Goal: Check status: Check status

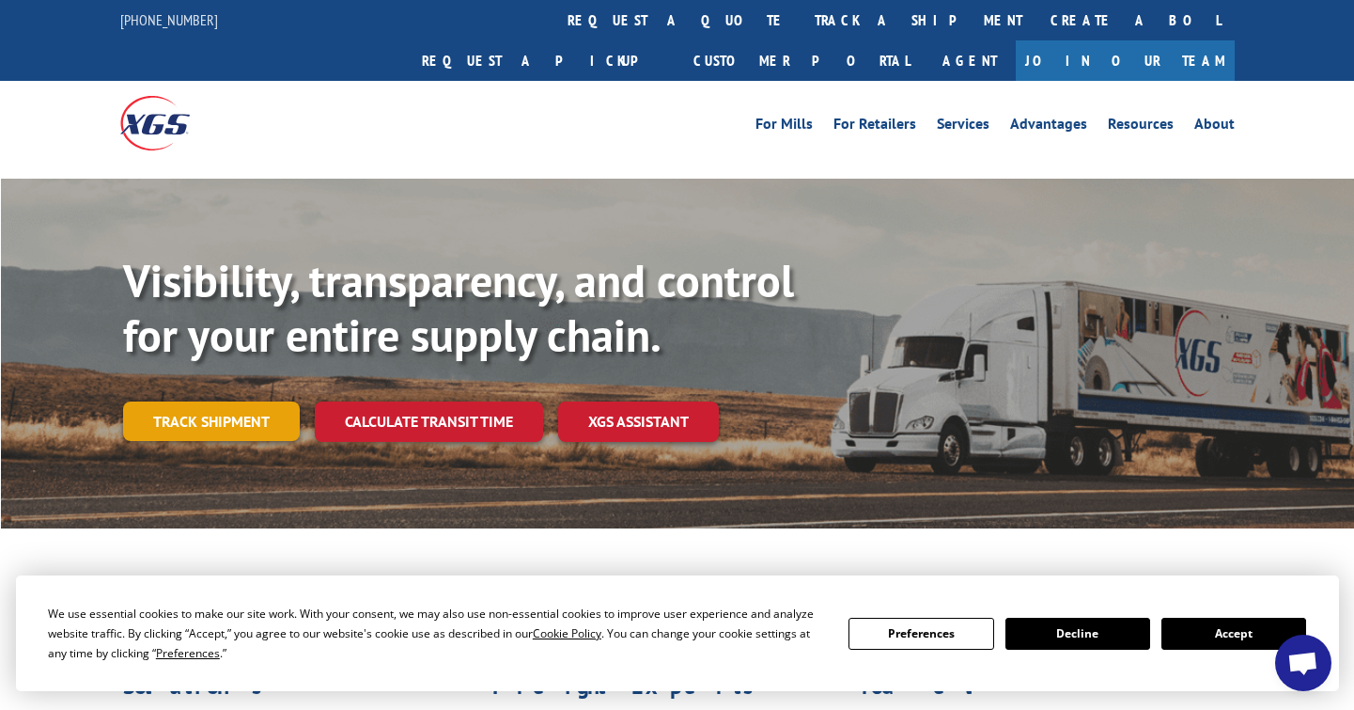
click at [246, 401] on link "Track shipment" at bounding box center [211, 420] width 177 height 39
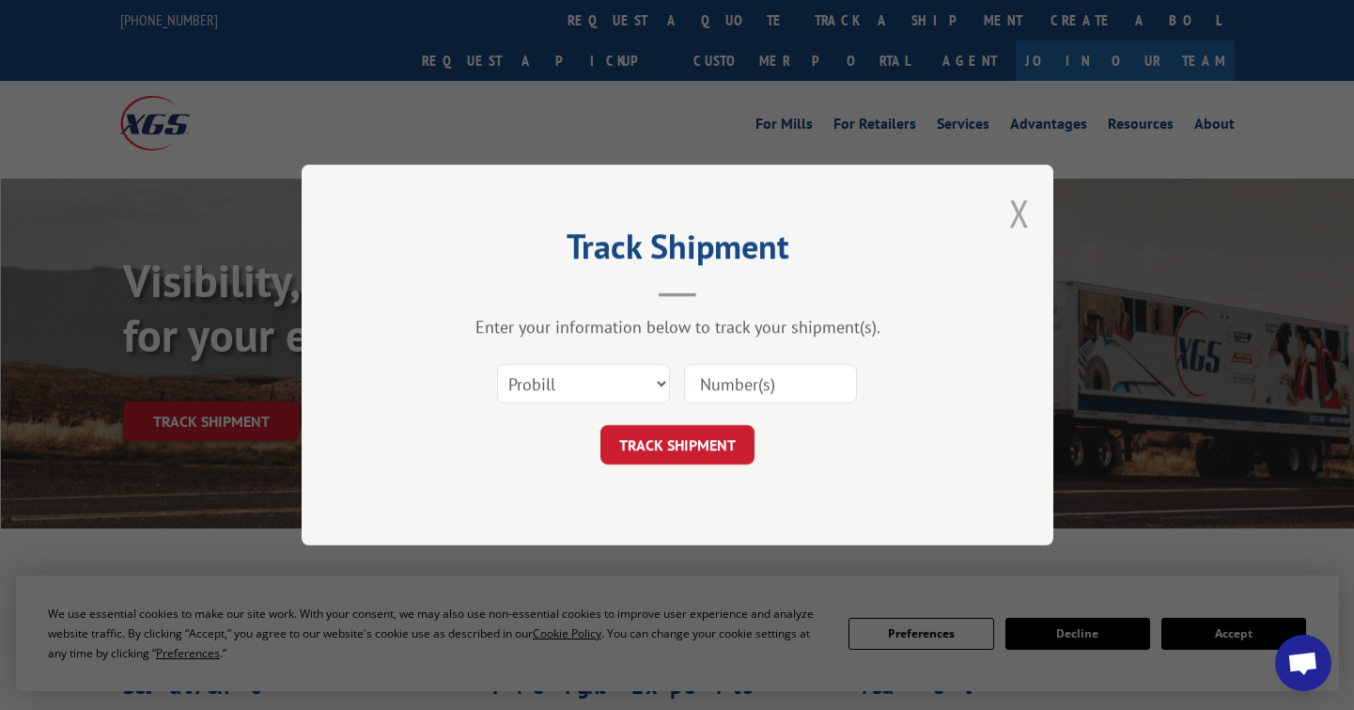
click at [1016, 216] on button "Close modal" at bounding box center [1019, 213] width 21 height 50
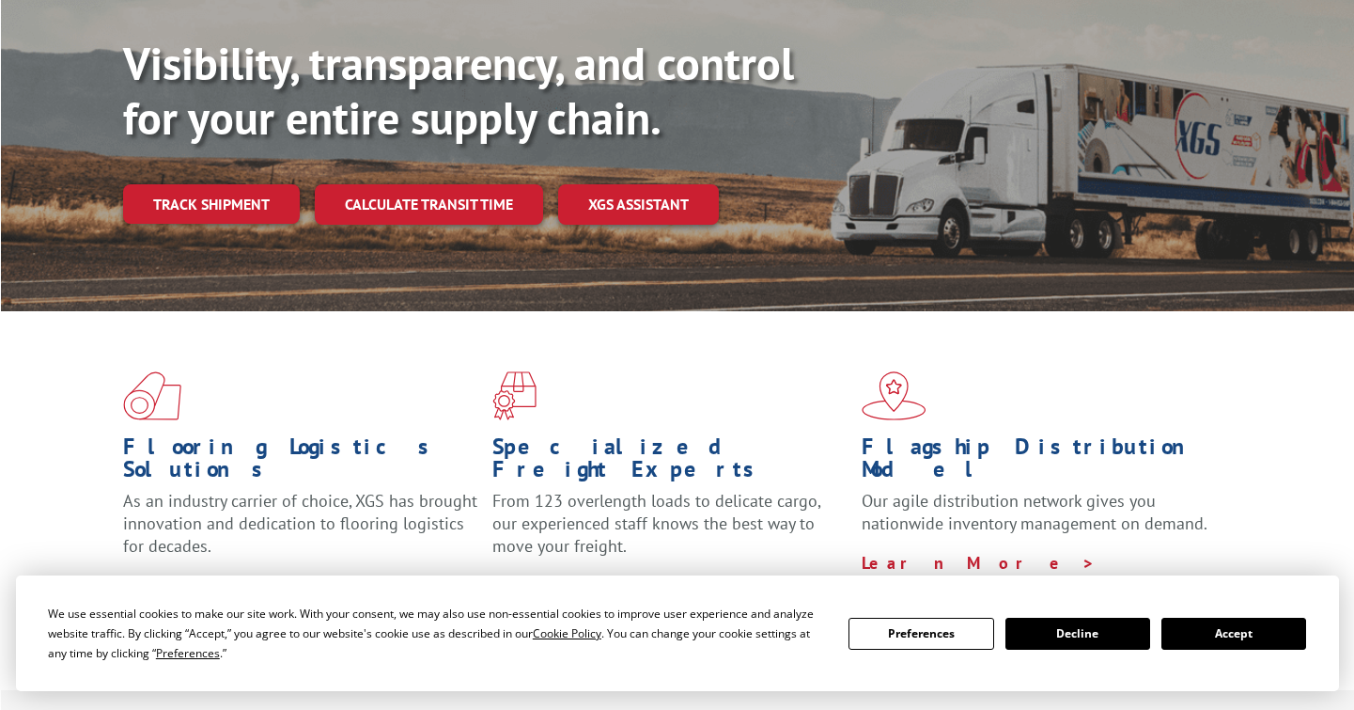
scroll to position [285, 0]
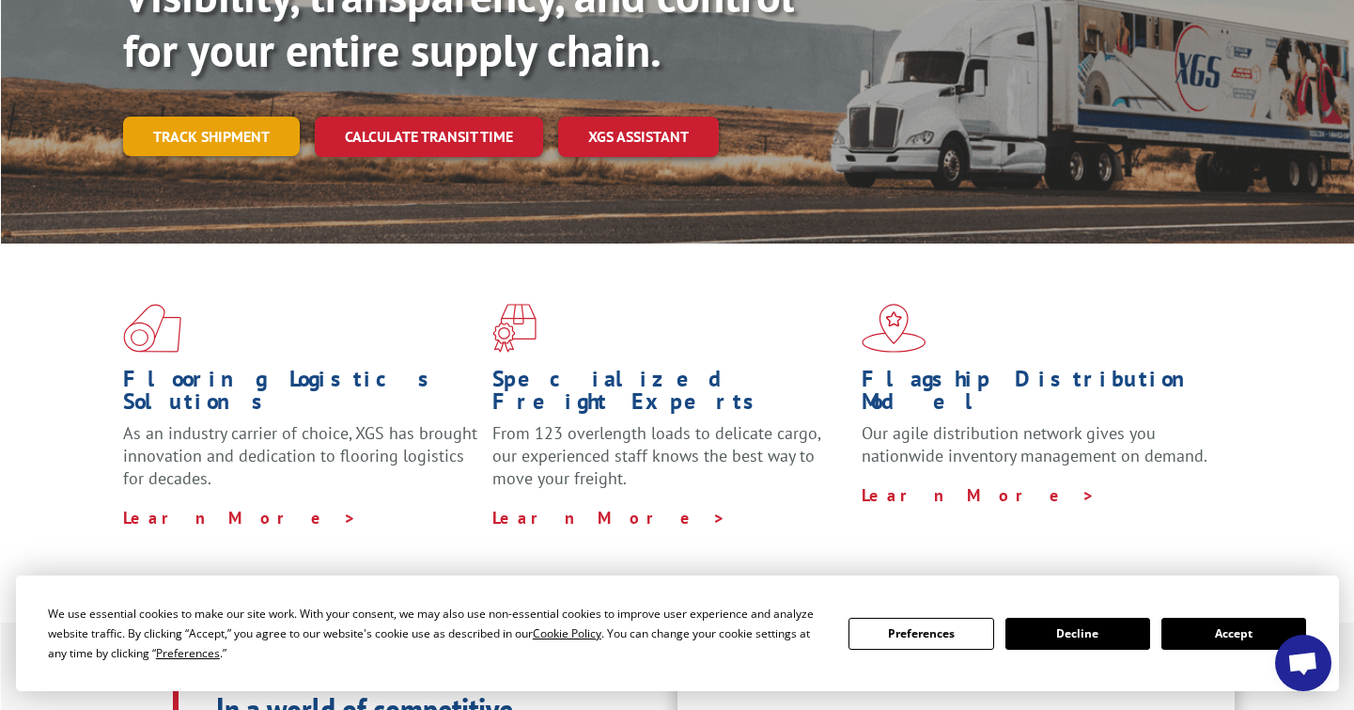
click at [249, 117] on link "Track shipment" at bounding box center [211, 136] width 177 height 39
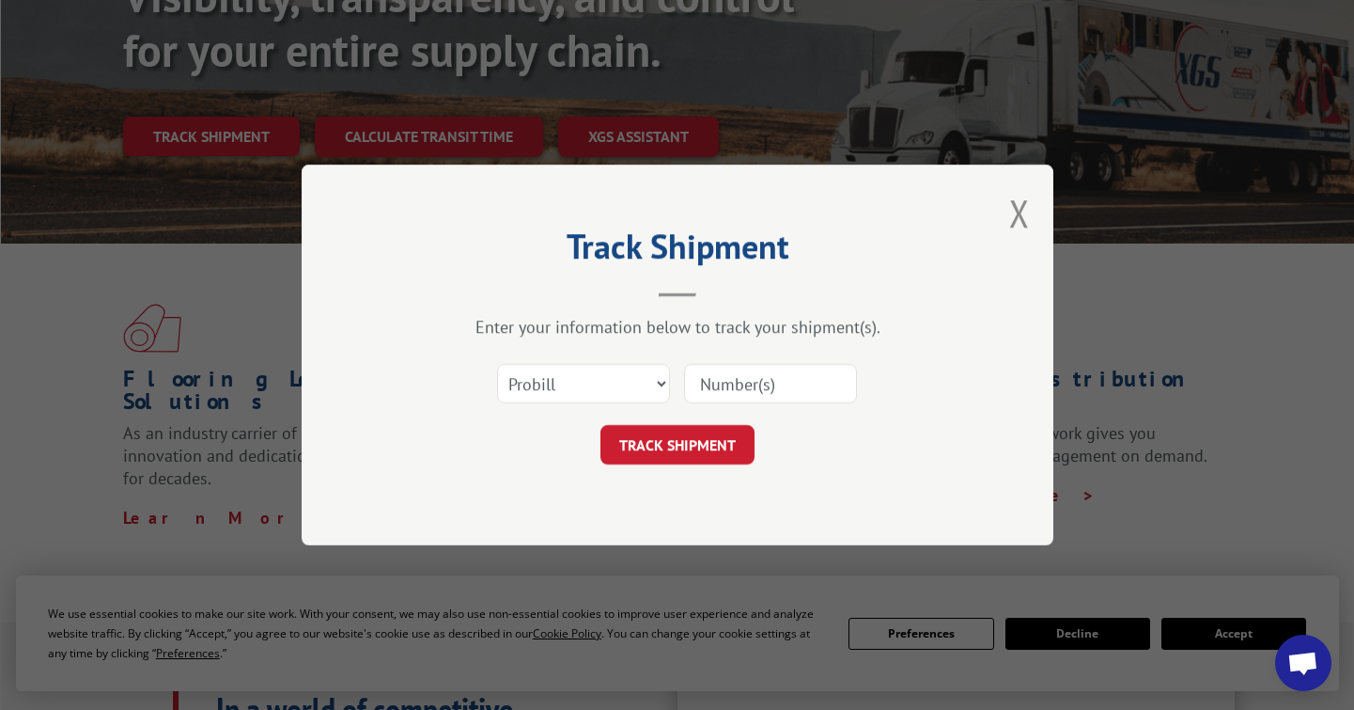
click at [749, 382] on input at bounding box center [770, 383] width 173 height 39
type input "17402126"
click at [688, 433] on button "TRACK SHIPMENT" at bounding box center [678, 444] width 154 height 39
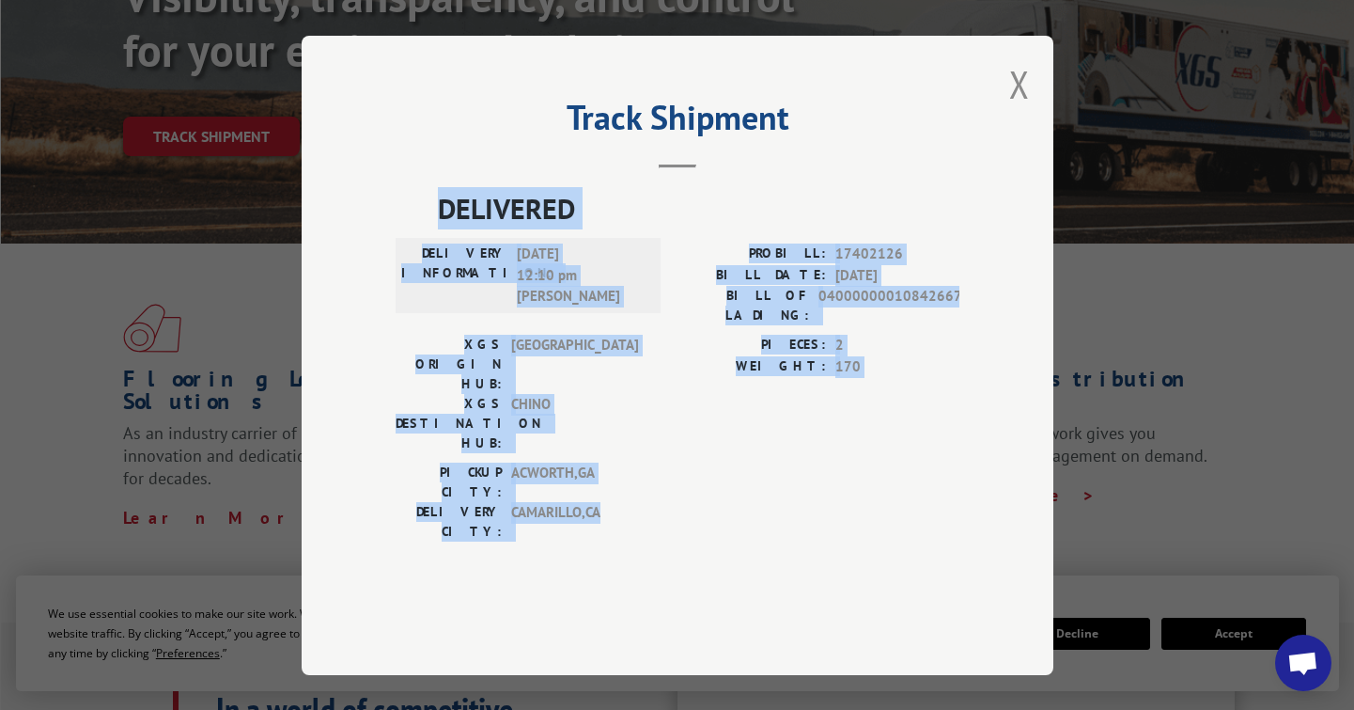
drag, startPoint x: 437, startPoint y: 255, endPoint x: 949, endPoint y: 518, distance: 575.9
click at [949, 518] on div "DELIVERED DELIVERY INFORMATION: [DATE] 12:10 pm [PERSON_NAME]: 17402126 BILL DA…" at bounding box center [678, 394] width 564 height 414
copy div "DELIVERED DELIVERY INFORMATION: [DATE] 12:10 pm [PERSON_NAME]: 17402126 BILL DA…"
click at [1021, 109] on button "Close modal" at bounding box center [1019, 84] width 21 height 50
